Goal: Register for event/course

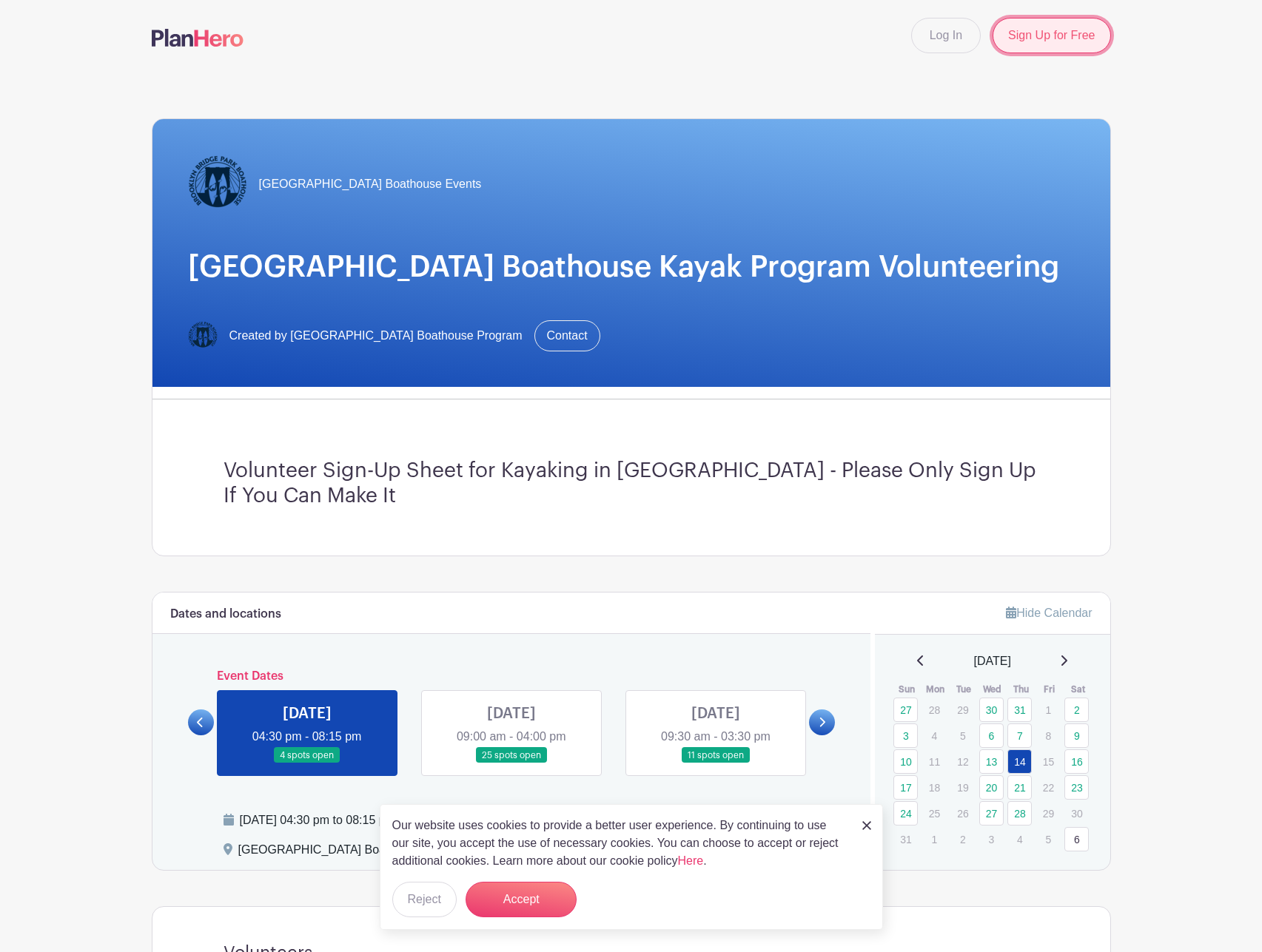
click at [1035, 48] on link "Sign Up for Free" at bounding box center [1051, 35] width 118 height 35
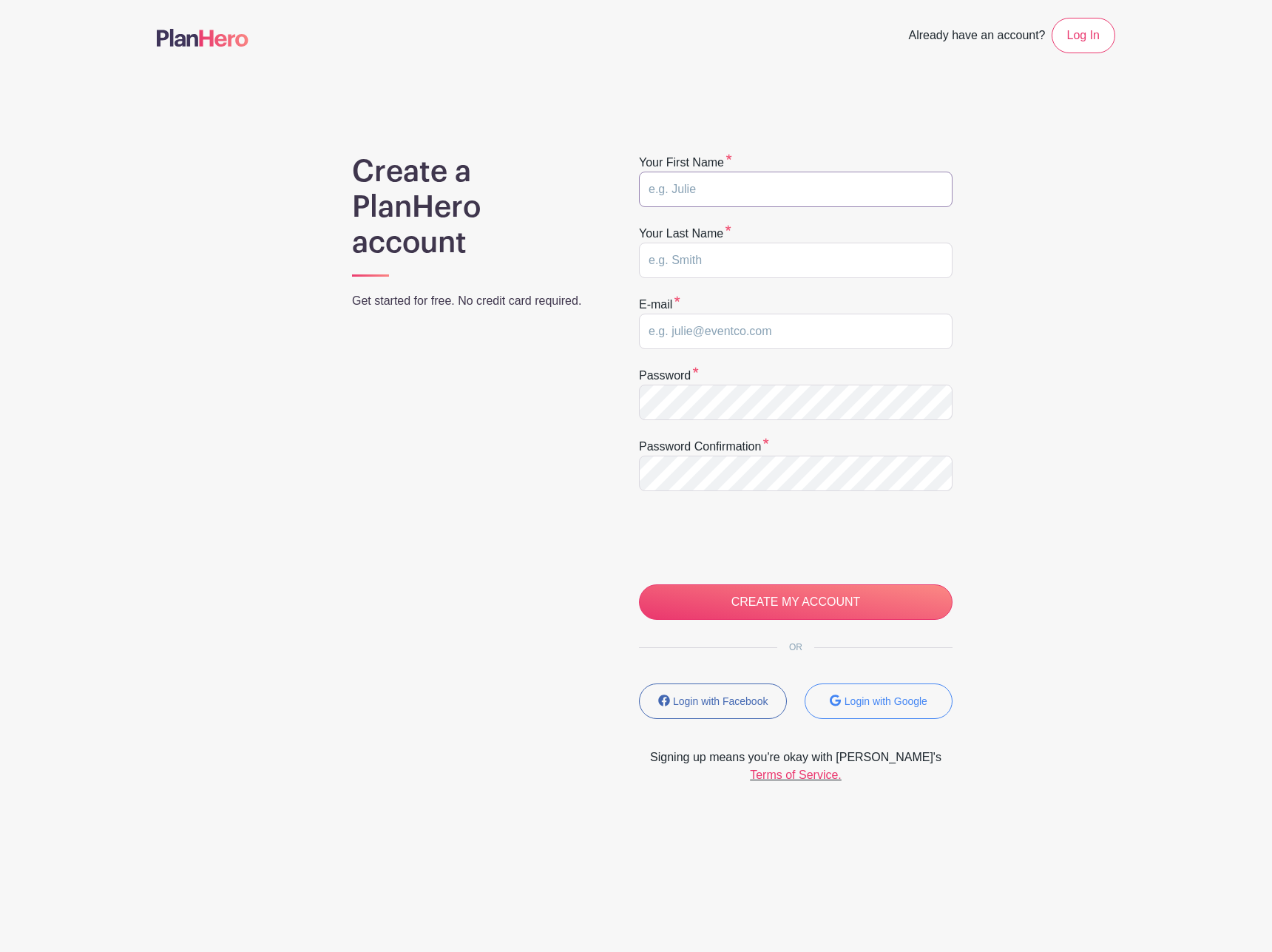
click at [766, 178] on input "text" at bounding box center [795, 189] width 313 height 35
type input "Darius"
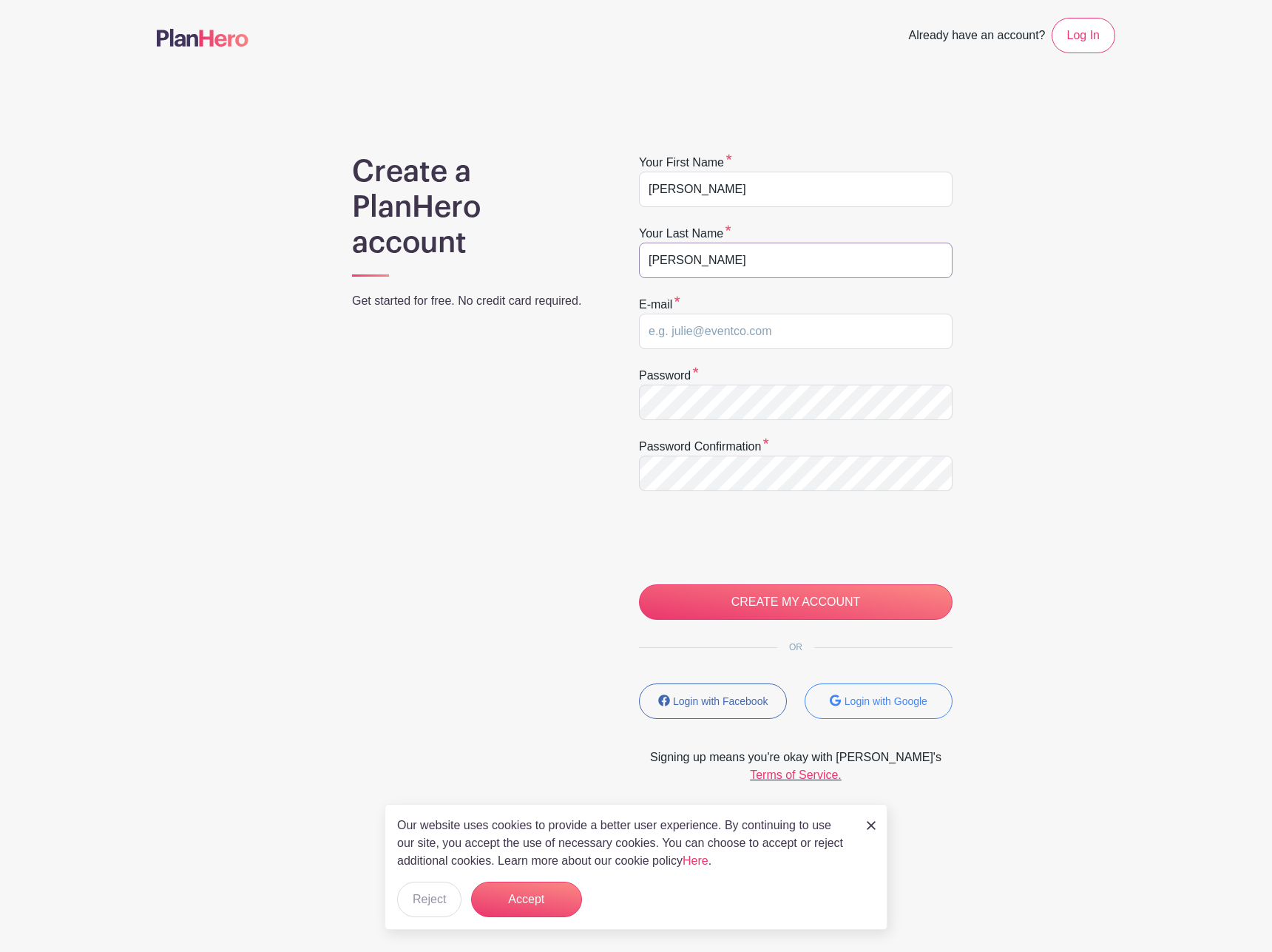
type input "Zhang"
type input "[PERSON_NAME][EMAIL_ADDRESS][DOMAIN_NAME]"
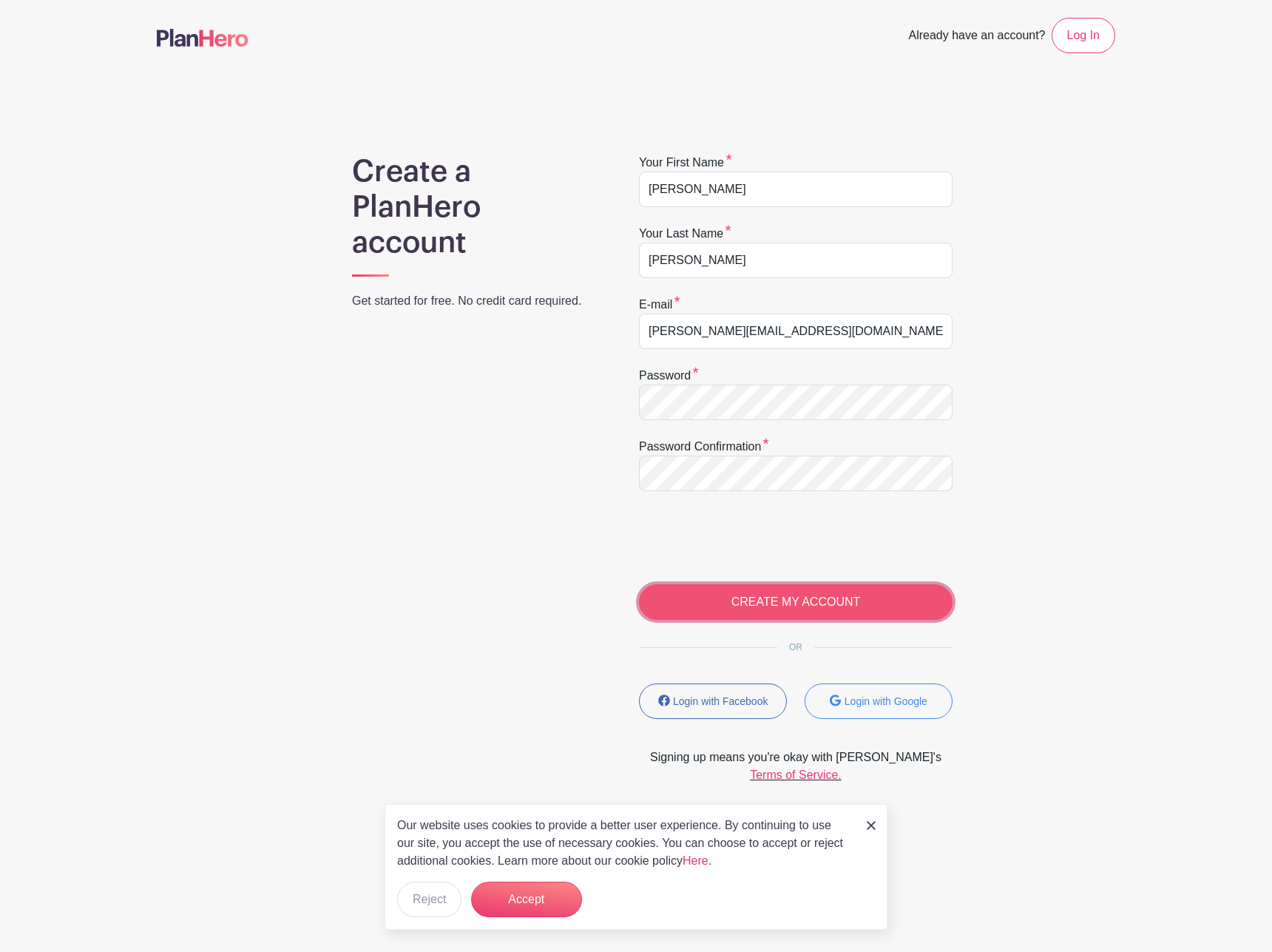
click at [762, 603] on input "CREATE MY ACCOUNT" at bounding box center [795, 602] width 313 height 35
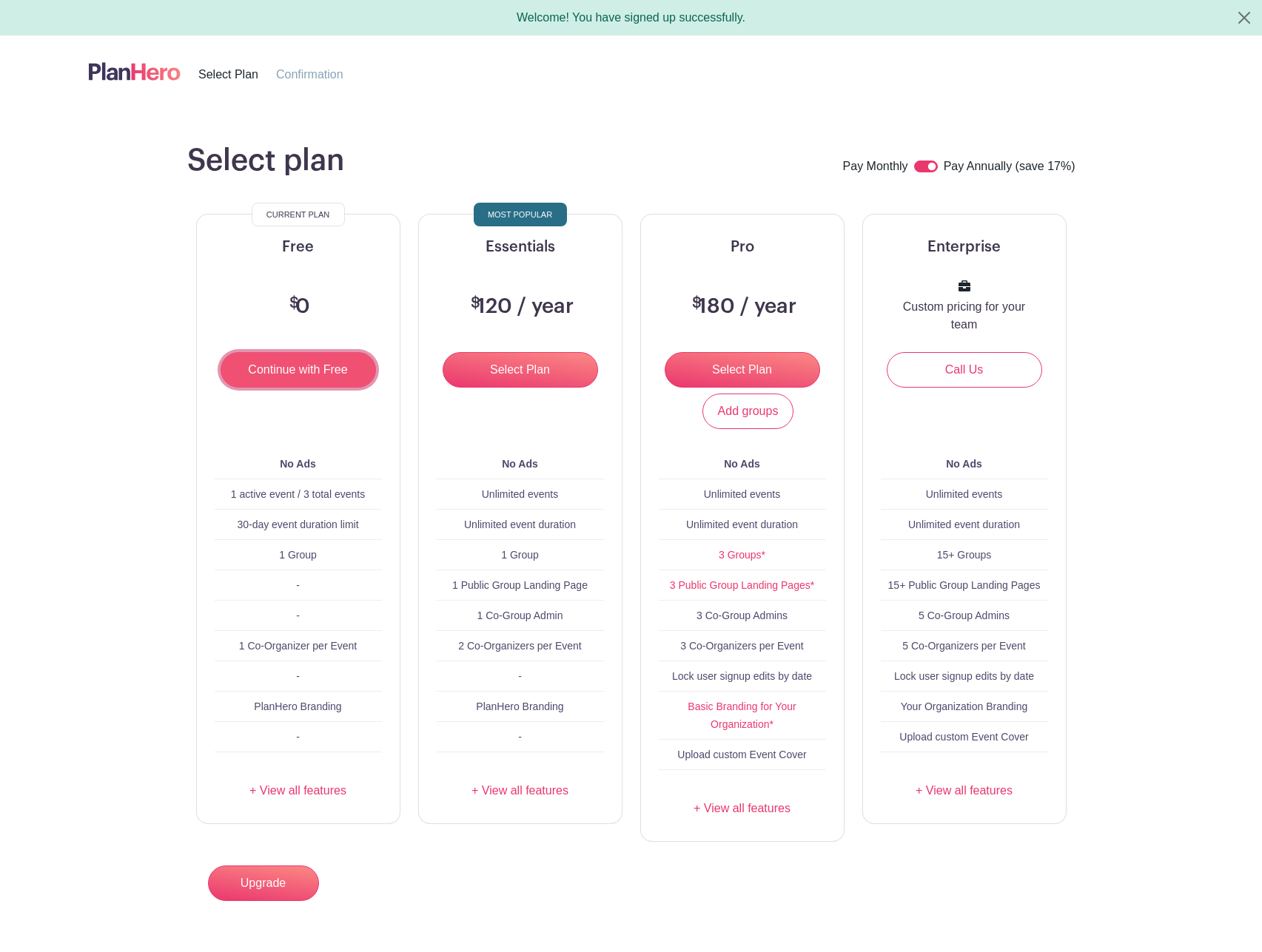
click at [318, 381] on input "Continue with Free" at bounding box center [298, 370] width 156 height 35
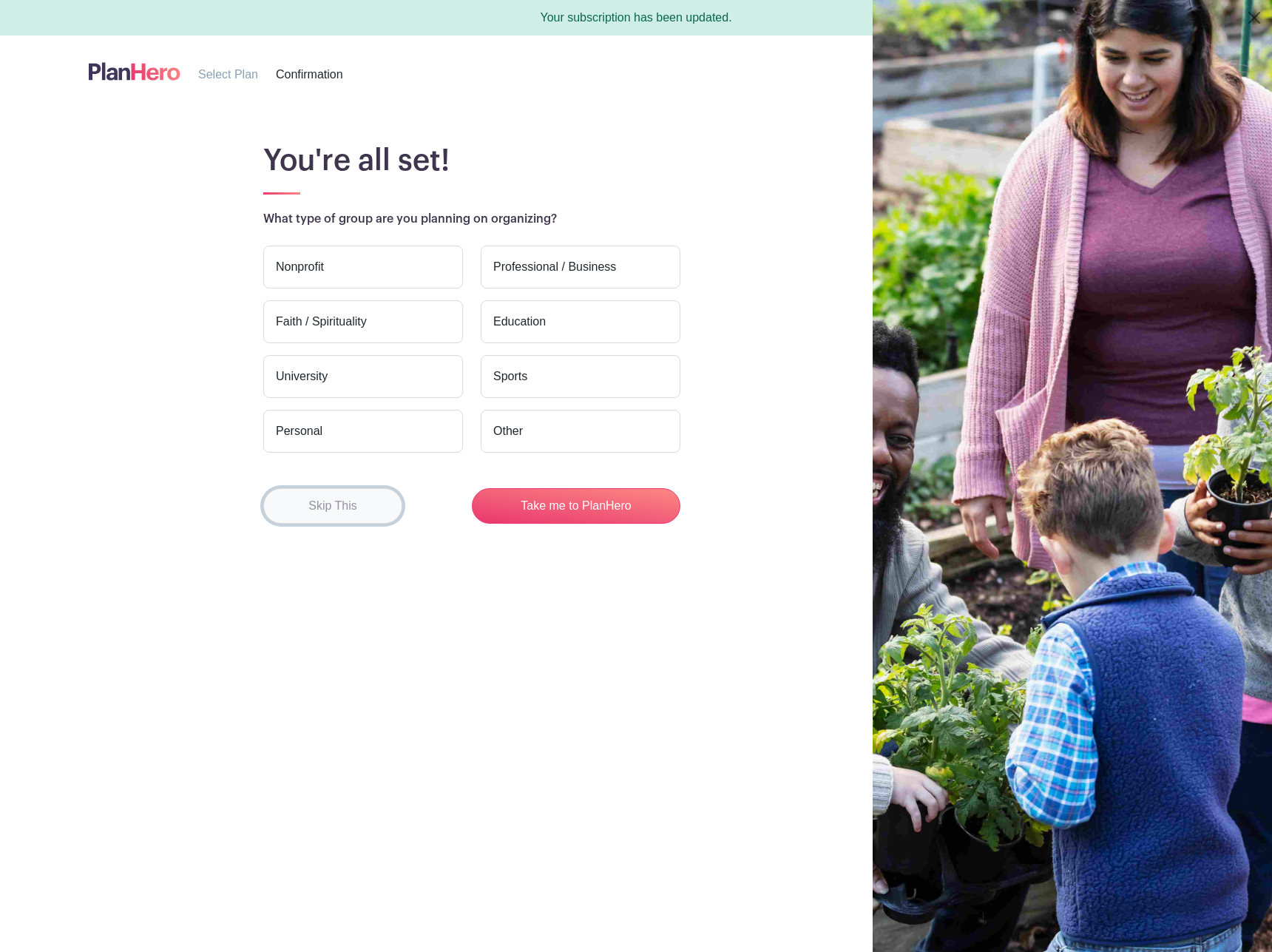
click at [363, 505] on button "Skip This" at bounding box center [333, 505] width 139 height 35
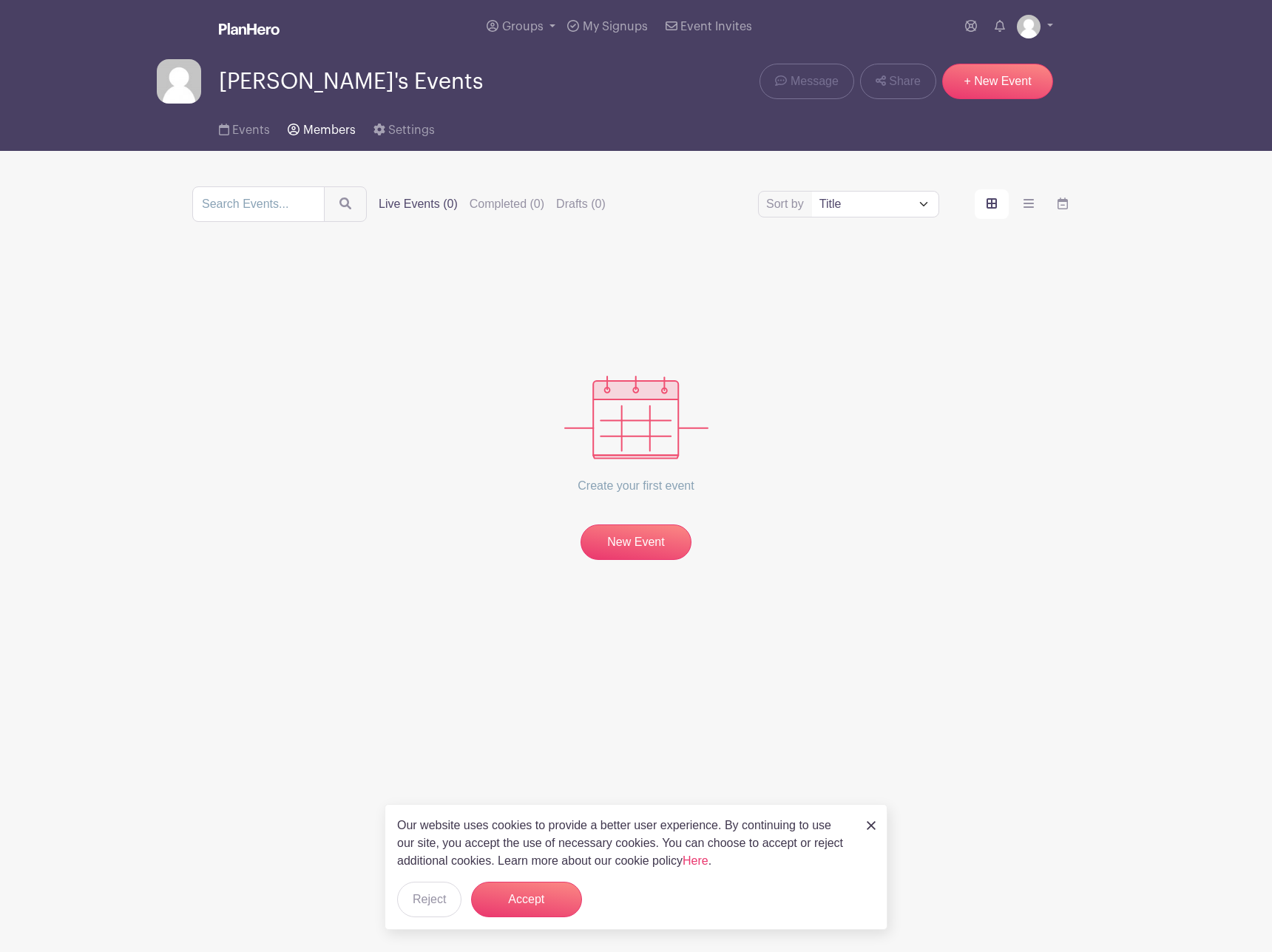
click at [327, 135] on span "Members" at bounding box center [329, 129] width 53 height 11
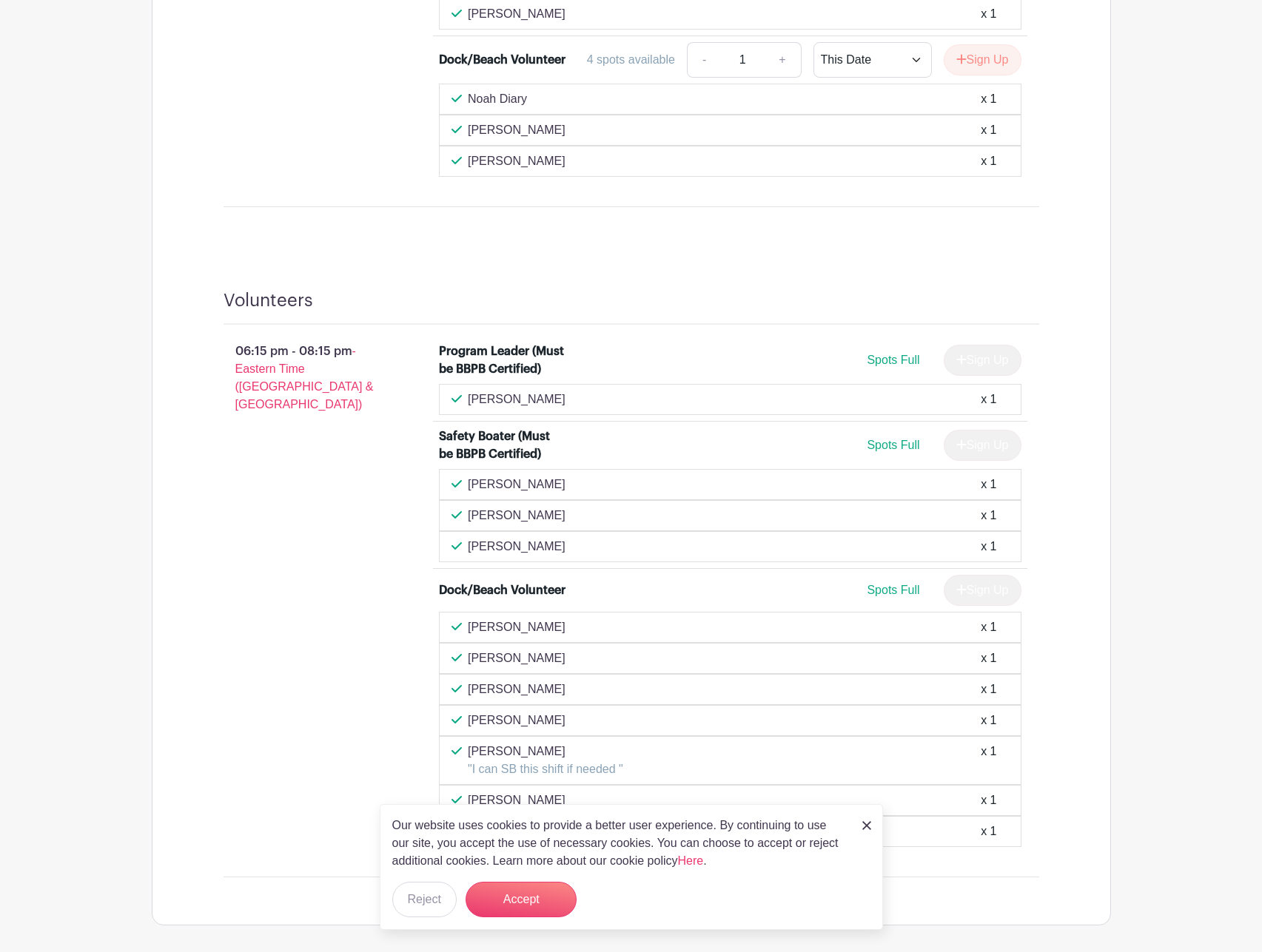
scroll to position [1233, 0]
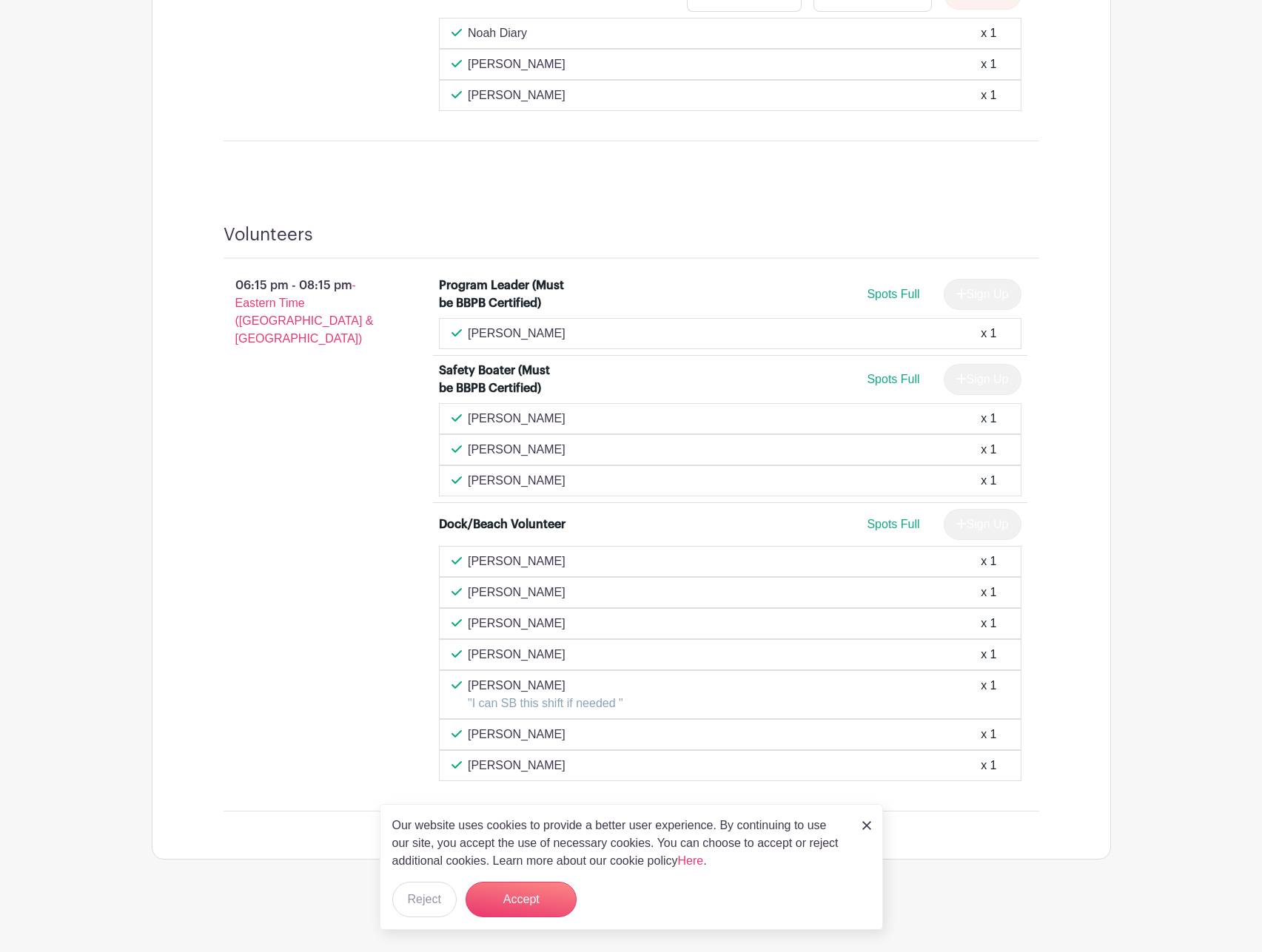
click at [863, 816] on link at bounding box center [867, 824] width 9 height 18
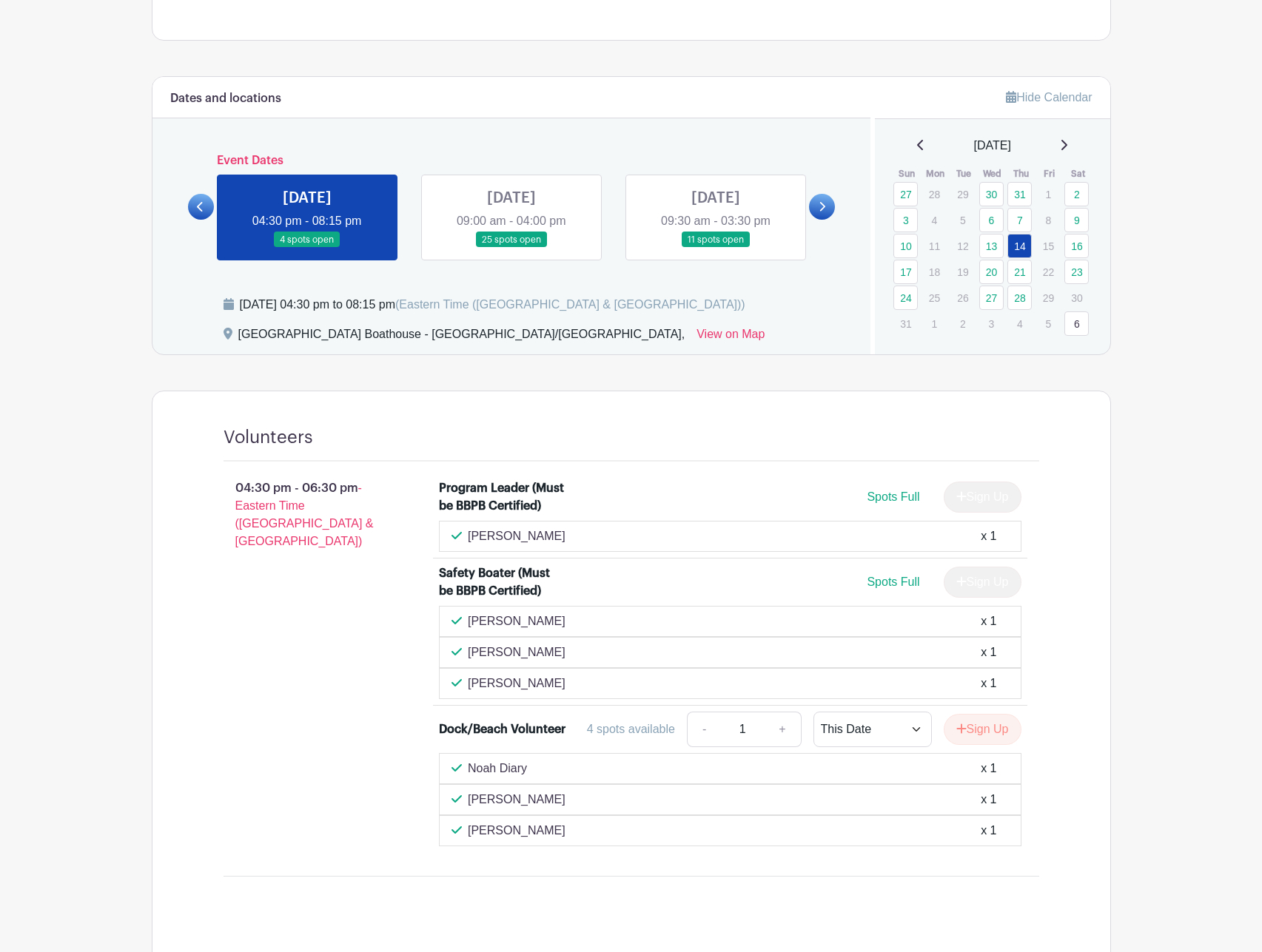
scroll to position [493, 0]
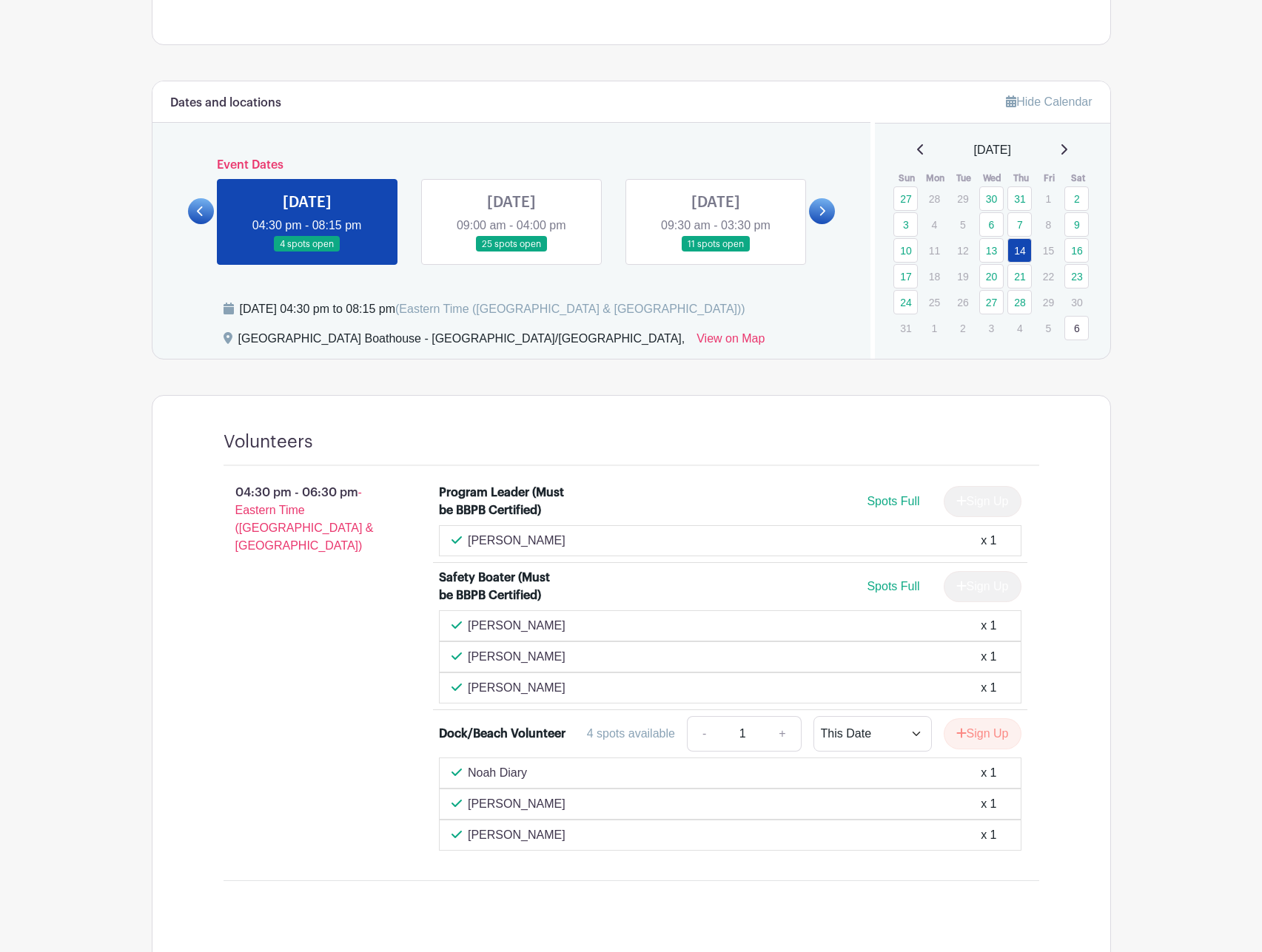
click at [511, 252] on link at bounding box center [511, 252] width 0 height 0
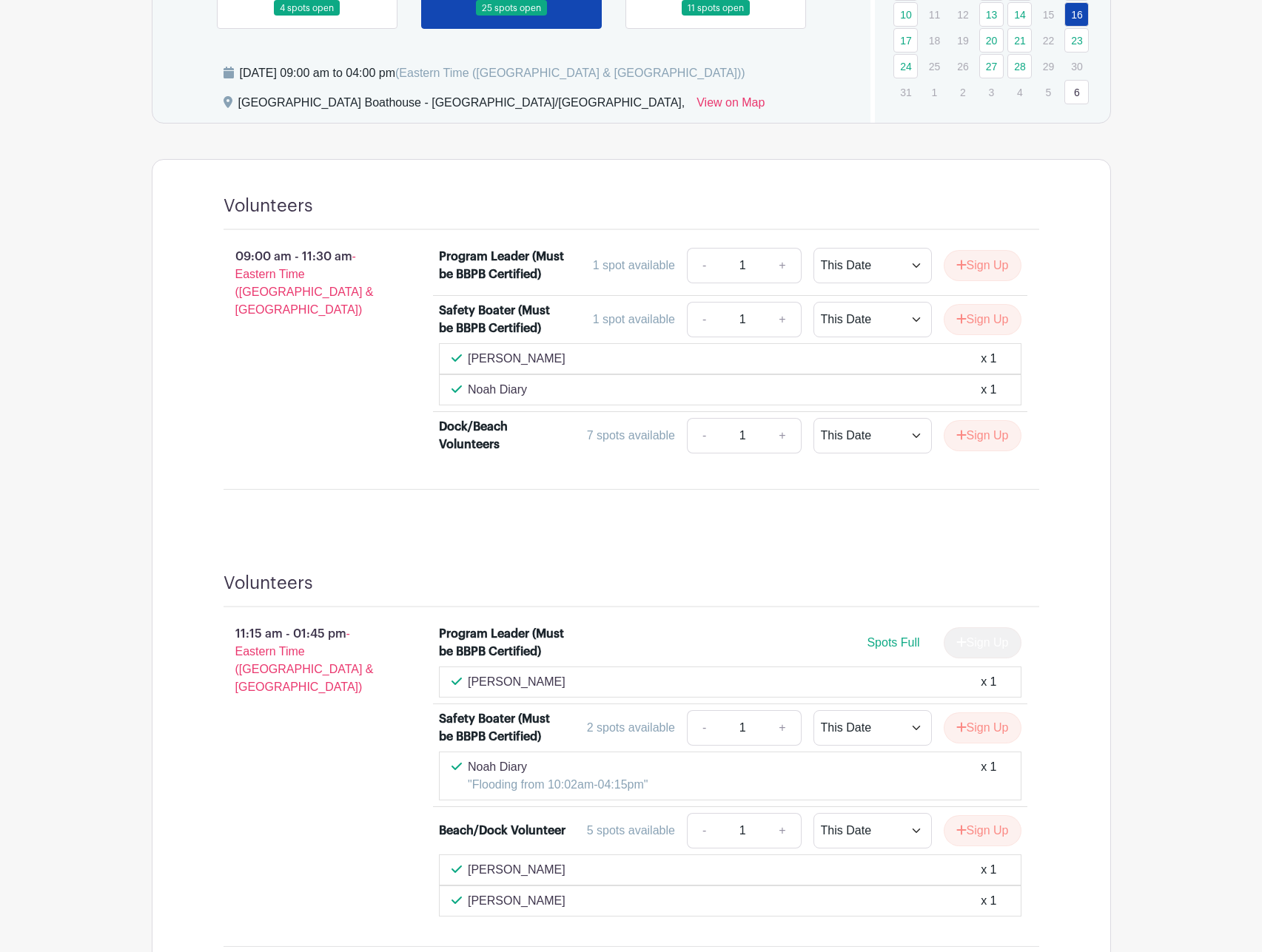
scroll to position [863, 0]
